Goal: Find specific page/section: Find specific page/section

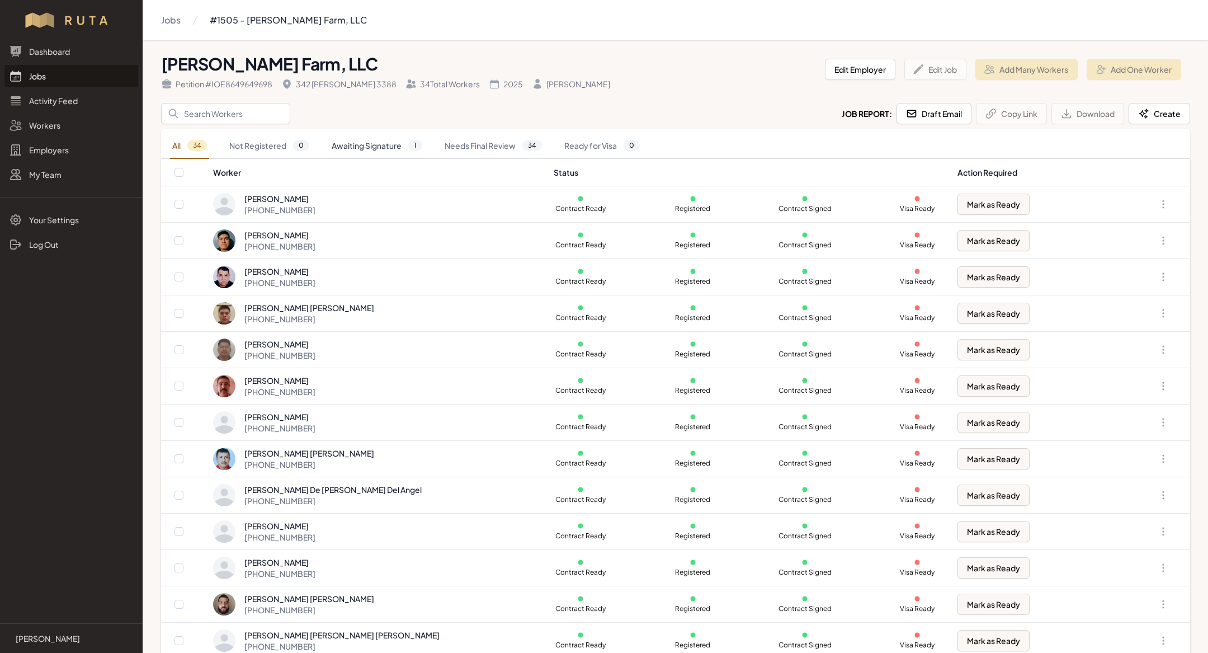
click at [355, 149] on link "Awaiting Signature 1" at bounding box center [377, 146] width 95 height 26
